Goal: Task Accomplishment & Management: Use online tool/utility

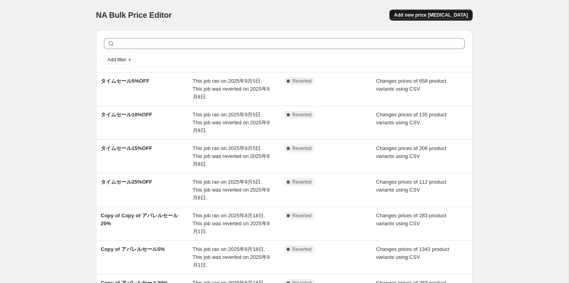
click at [457, 17] on span "Add new price [MEDICAL_DATA]" at bounding box center [431, 15] width 74 height 6
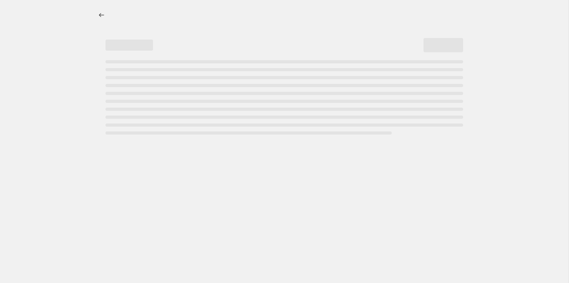
select select "percentage"
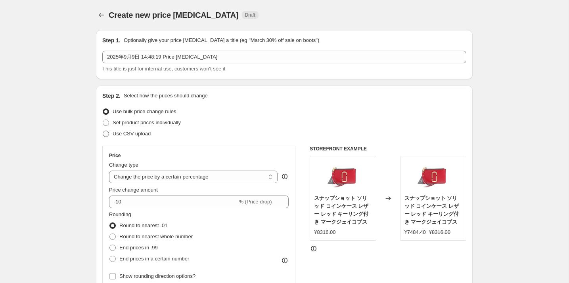
click at [133, 135] on span "Use CSV upload" at bounding box center [132, 134] width 38 height 6
click at [103, 131] on input "Use CSV upload" at bounding box center [103, 131] width 0 height 0
radio input "true"
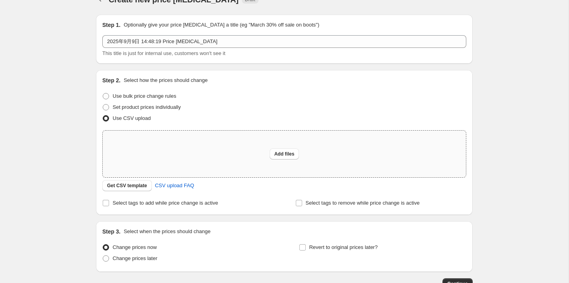
scroll to position [39, 0]
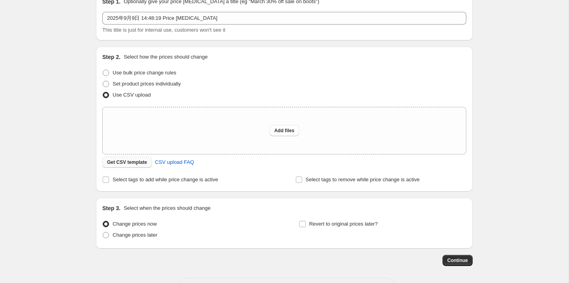
click at [137, 164] on span "Get CSV template" at bounding box center [127, 162] width 40 height 6
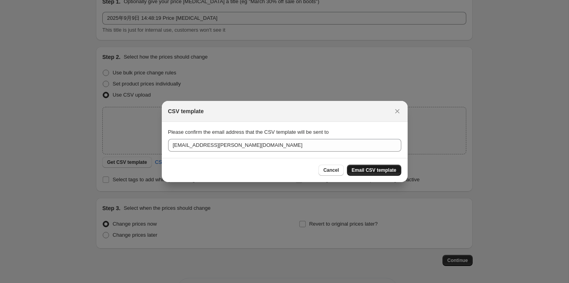
click at [361, 170] on span "Email CSV template" at bounding box center [374, 170] width 45 height 6
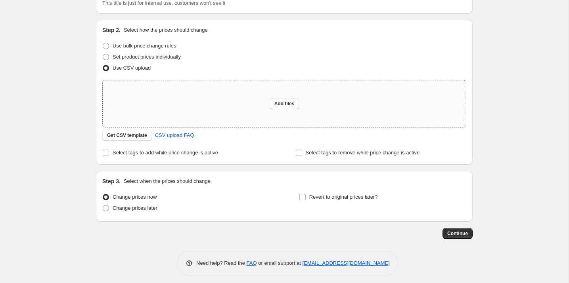
scroll to position [70, 0]
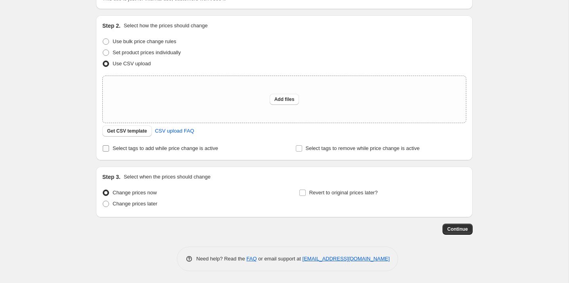
click at [107, 148] on input "Select tags to add while price change is active" at bounding box center [106, 148] width 6 height 6
checkbox input "true"
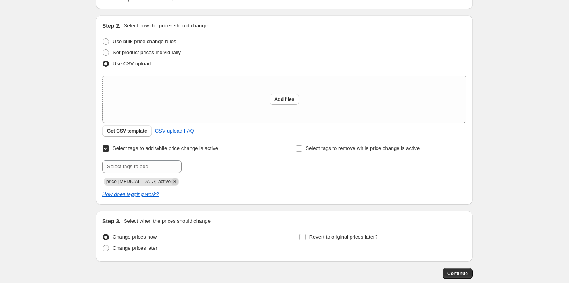
click at [171, 184] on icon "Remove price-change-job-active" at bounding box center [174, 181] width 7 height 7
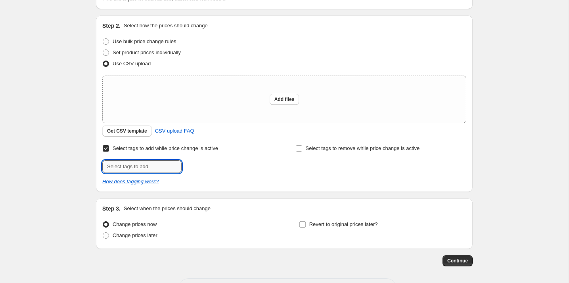
click at [161, 168] on input "text" at bounding box center [141, 167] width 79 height 13
type input "これ"
click at [207, 166] on span "これ" at bounding box center [204, 166] width 10 height 6
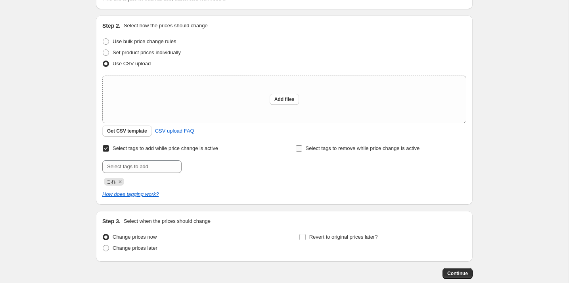
click at [297, 147] on input "Select tags to remove while price change is active" at bounding box center [299, 148] width 6 height 6
checkbox input "true"
click at [305, 166] on input "text" at bounding box center [334, 167] width 79 height 13
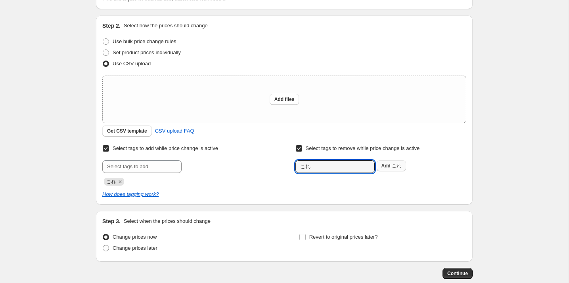
type input "これ"
click at [383, 161] on button "Add これ" at bounding box center [392, 166] width 30 height 11
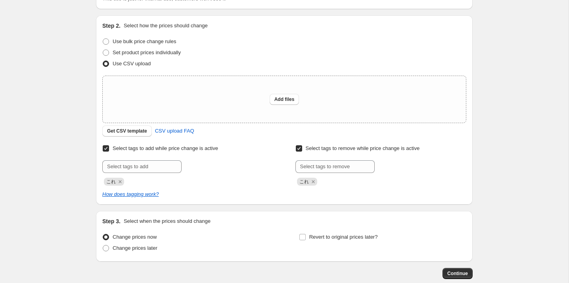
click at [245, 182] on div "これ" at bounding box center [187, 181] width 171 height 10
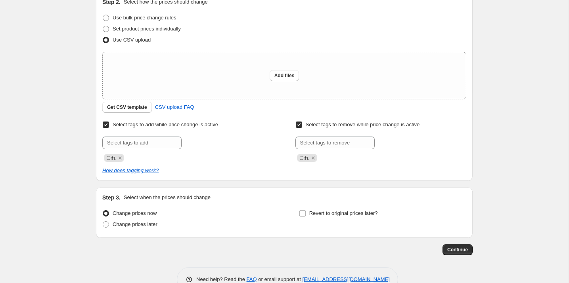
scroll to position [115, 0]
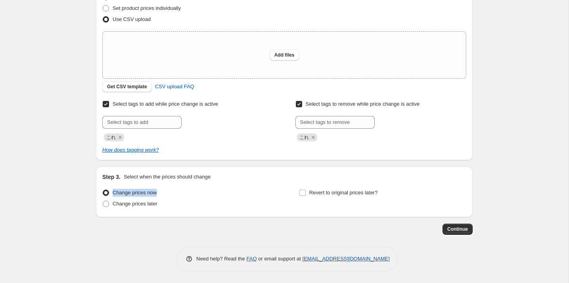
drag, startPoint x: 172, startPoint y: 190, endPoint x: 98, endPoint y: 194, distance: 73.8
click at [98, 194] on div "Step 3. Select when the prices should change Change prices now Change prices la…" at bounding box center [284, 192] width 377 height 51
click at [116, 204] on span "Change prices later" at bounding box center [135, 204] width 45 height 6
click at [103, 201] on input "Change prices later" at bounding box center [103, 201] width 0 height 0
radio input "true"
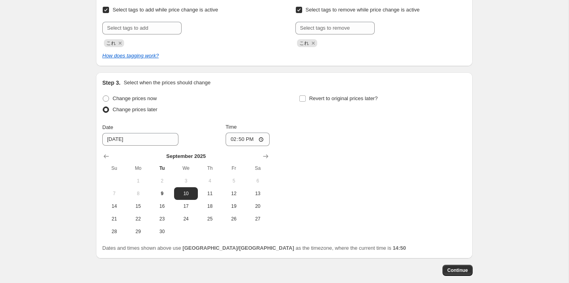
scroll to position [224, 0]
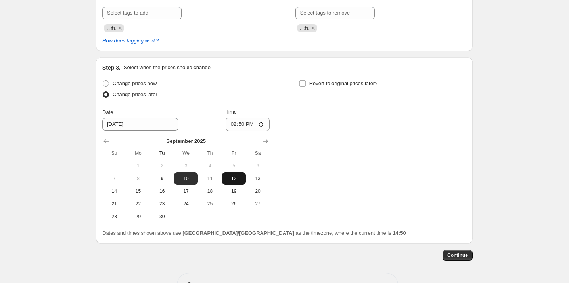
click at [239, 178] on span "12" at bounding box center [233, 179] width 17 height 6
type input "[DATE]"
click at [241, 126] on input "14:50" at bounding box center [248, 124] width 44 height 13
click at [265, 84] on div "Change prices now" at bounding box center [185, 83] width 167 height 11
click at [244, 125] on input "09:00" at bounding box center [248, 124] width 44 height 13
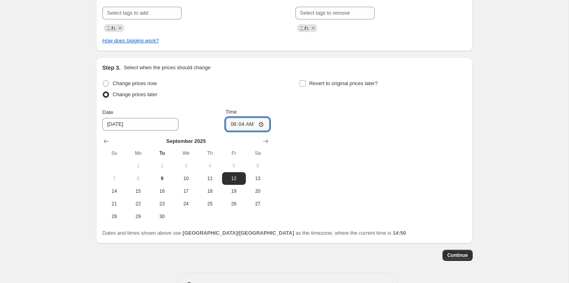
type input "08:45"
click at [306, 83] on span at bounding box center [302, 83] width 7 height 7
click at [306, 83] on input "Revert to original prices later?" at bounding box center [302, 83] width 6 height 6
checkbox input "true"
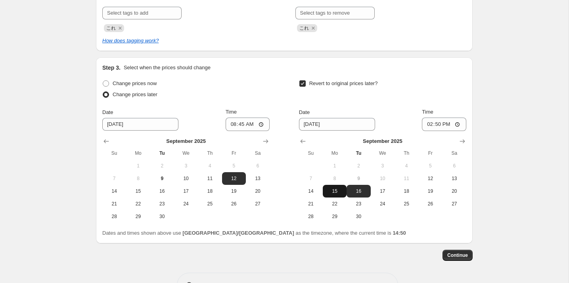
click at [334, 194] on span "15" at bounding box center [334, 191] width 17 height 6
type input "[DATE]"
click at [440, 122] on input "14:50" at bounding box center [444, 124] width 44 height 13
type input "09:00"
click at [434, 65] on div "Step 3. Select when the prices should change" at bounding box center [284, 68] width 364 height 8
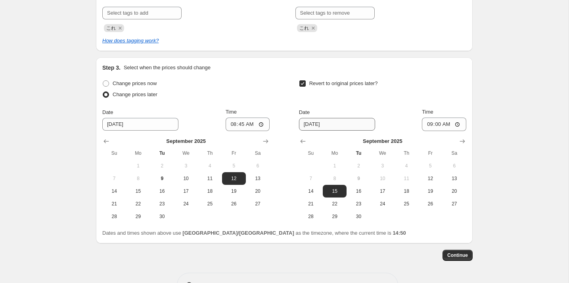
scroll to position [153, 0]
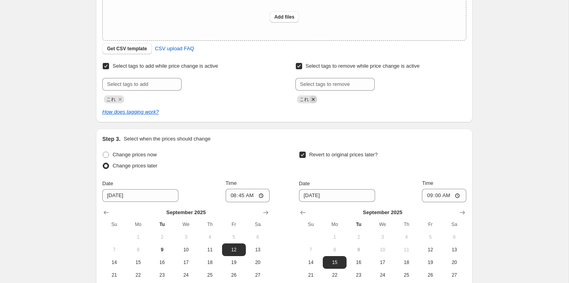
click at [315, 100] on icon "Remove これ" at bounding box center [313, 99] width 7 height 7
click at [299, 67] on input "Select tags to remove while price change is active" at bounding box center [299, 66] width 6 height 6
checkbox input "false"
click at [282, 116] on div "Step 2. Select how the prices should change Use bulk price change rules Set pro…" at bounding box center [284, 27] width 377 height 189
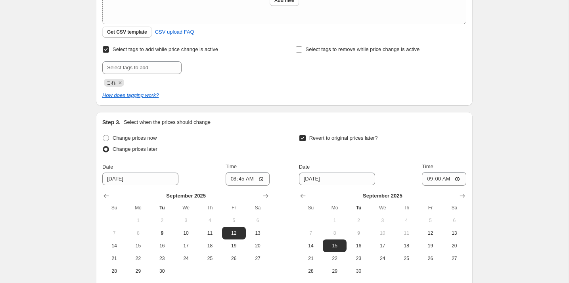
scroll to position [161, 0]
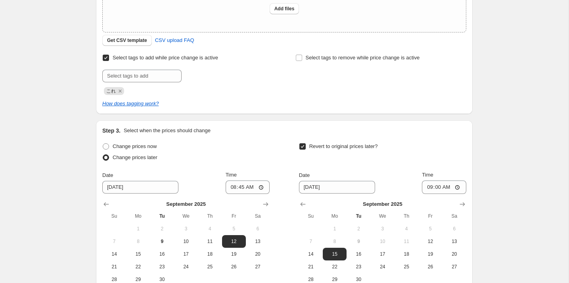
click at [303, 147] on input "Revert to original prices later?" at bounding box center [302, 146] width 6 height 6
checkbox input "false"
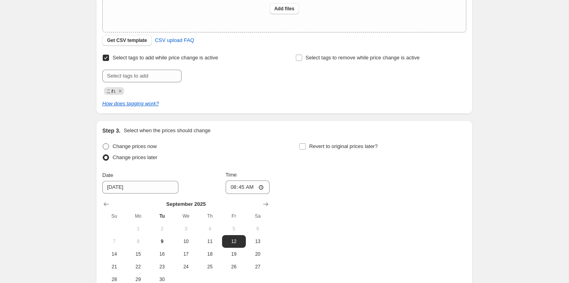
click at [105, 145] on span at bounding box center [106, 146] width 6 height 6
click at [103, 144] on input "Change prices now" at bounding box center [103, 143] width 0 height 0
radio input "true"
